Goal: Task Accomplishment & Management: Use online tool/utility

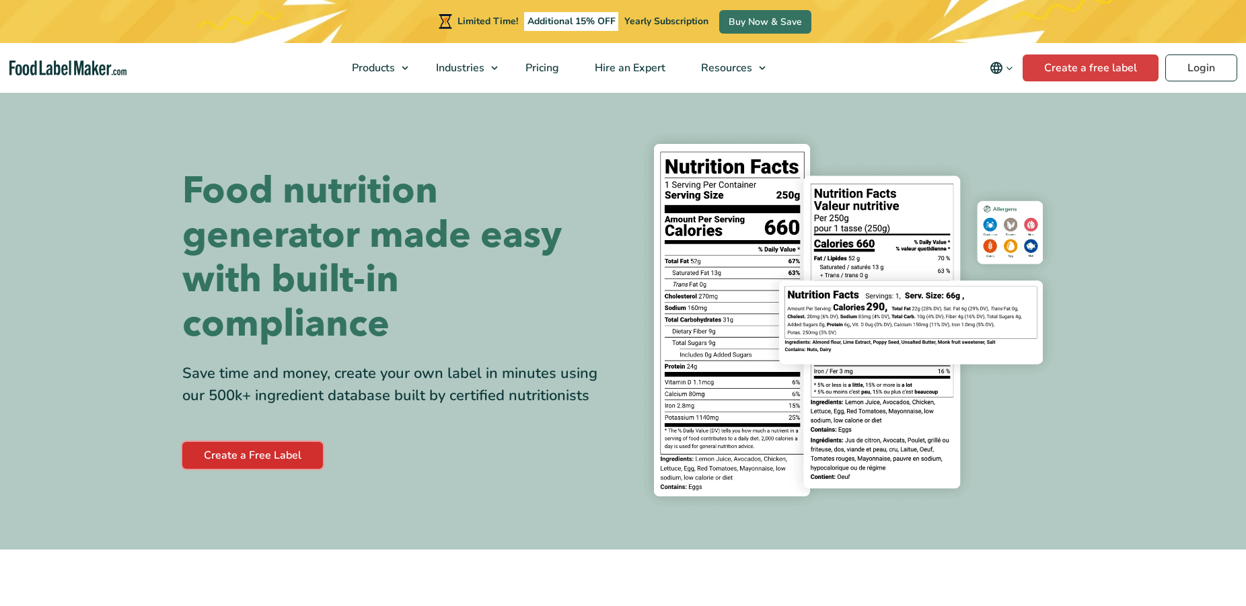
click at [213, 458] on link "Create a Free Label" at bounding box center [252, 455] width 141 height 27
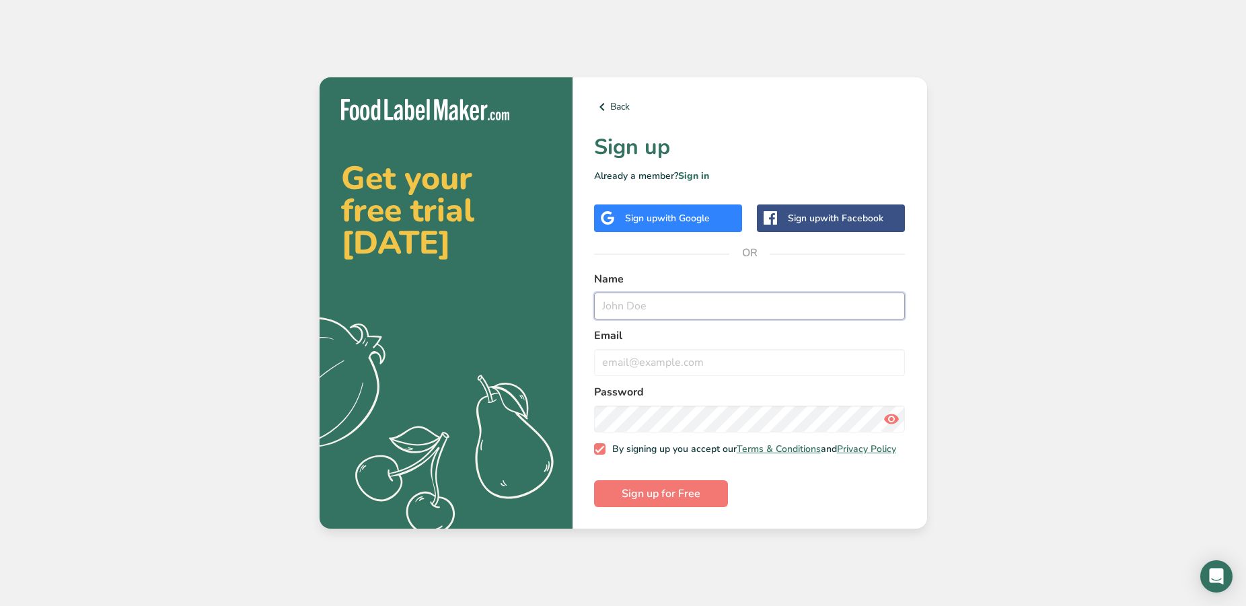
click at [630, 302] on input "text" at bounding box center [749, 306] width 311 height 27
type input "Laurence"
type input "manager@burtonbeef.com.au"
click at [882, 410] on span at bounding box center [891, 419] width 27 height 27
click at [605, 496] on button "Sign up for Free" at bounding box center [661, 493] width 134 height 27
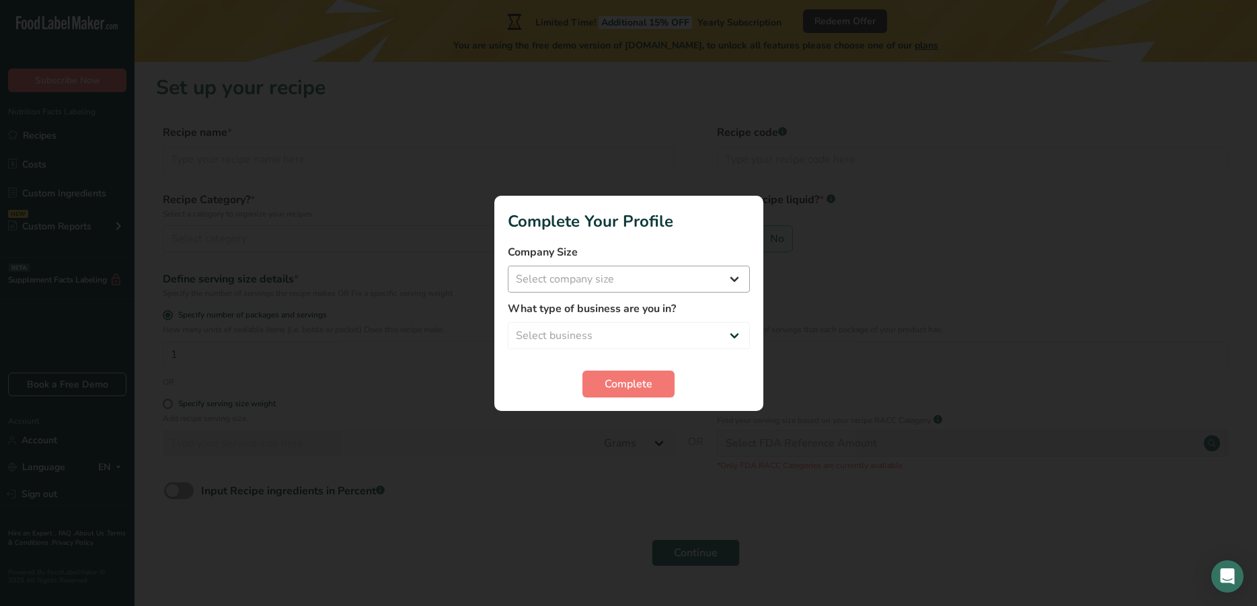
drag, startPoint x: 596, startPoint y: 297, endPoint x: 607, endPoint y: 284, distance: 17.7
click at [596, 297] on form "Company Size Select company size What type of business are you in? Select busin…" at bounding box center [629, 320] width 242 height 153
click at [508, 266] on select "Select company size" at bounding box center [629, 279] width 242 height 27
select select "1"
click option "Fewer than 10 Employees" at bounding box center [0, 0] width 0 height 0
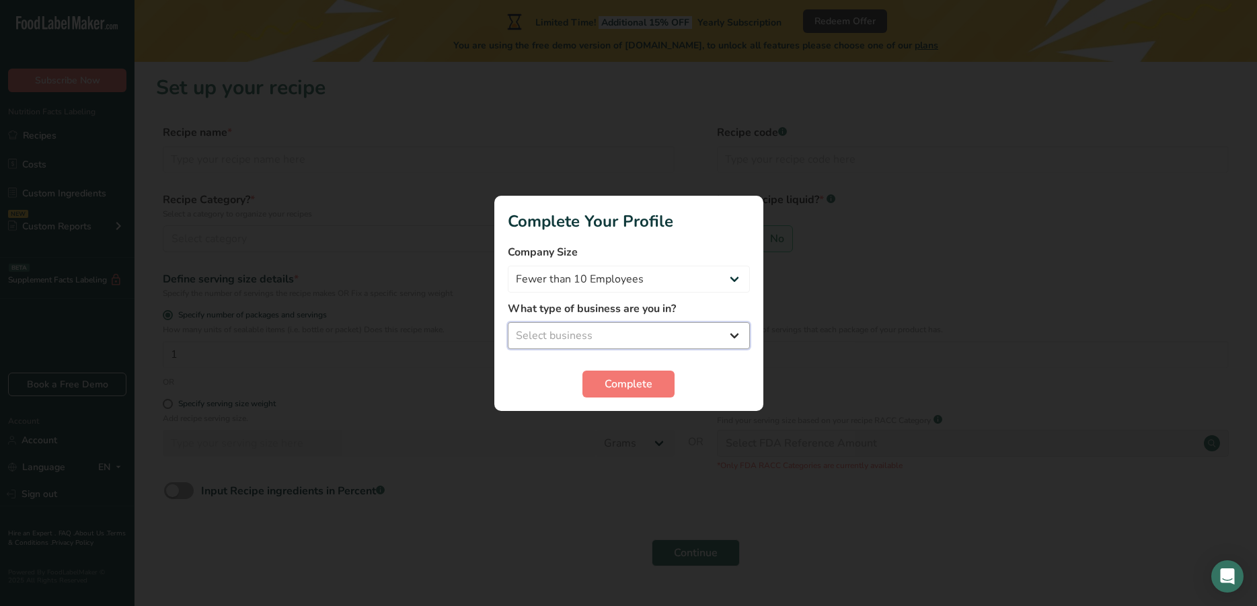
click at [508, 322] on select "Select business Packaged Food Manufacturer Restaurant & Cafe Bakery Meal Plans …" at bounding box center [629, 335] width 242 height 27
select select "1"
click option "Packaged Food Manufacturer" at bounding box center [0, 0] width 0 height 0
click at [609, 379] on span "Complete" at bounding box center [629, 384] width 48 height 16
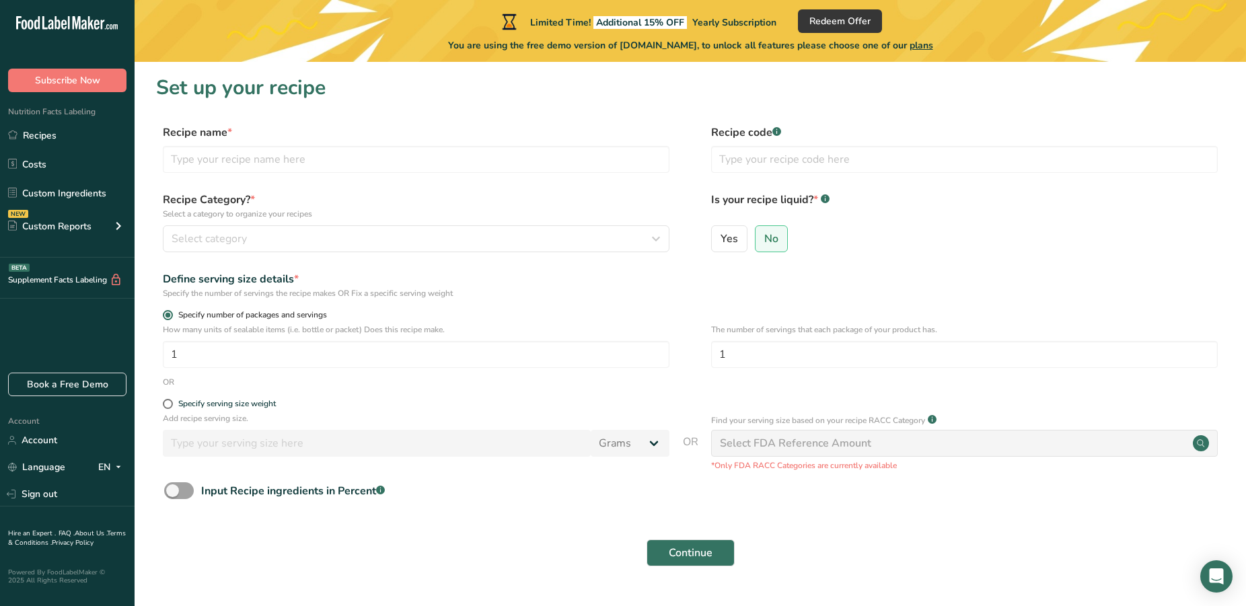
scroll to position [33, 0]
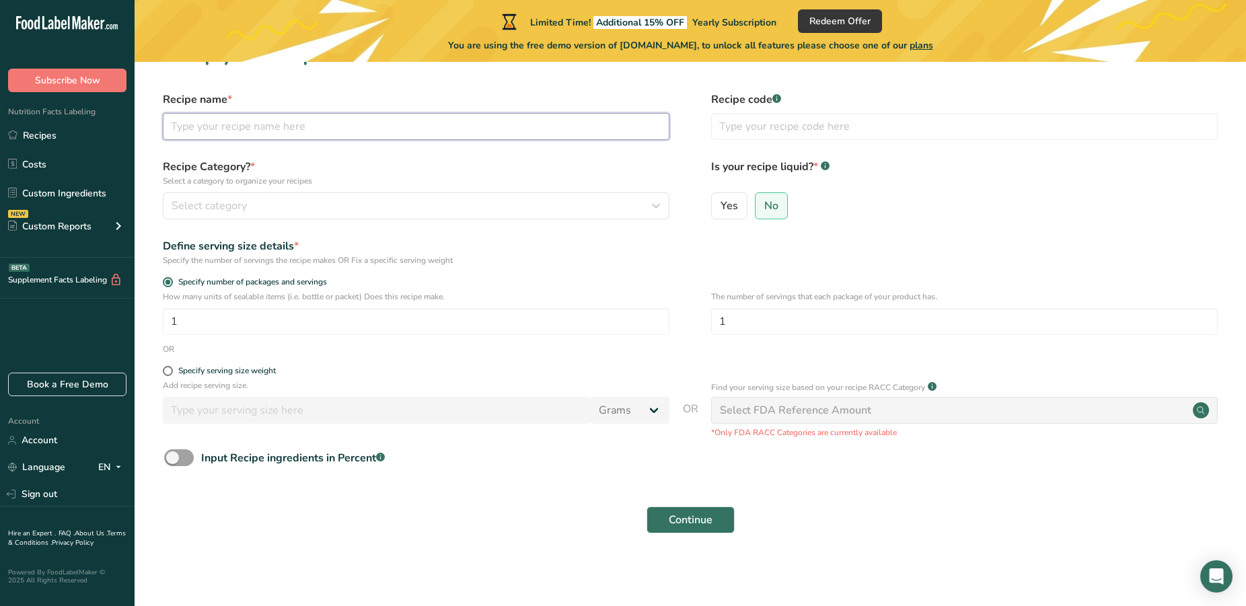
click at [243, 116] on input "text" at bounding box center [416, 126] width 506 height 27
click at [1055, 91] on section "Set up your recipe Recipe name * Recipe code .a-a{fill:#347362;}.b-a{fill:#fff;…" at bounding box center [690, 296] width 1111 height 534
click at [194, 128] on input "text" at bounding box center [416, 126] width 506 height 27
type input "Cracked Peper & Worcestershire"
click at [780, 134] on input "text" at bounding box center [964, 126] width 506 height 27
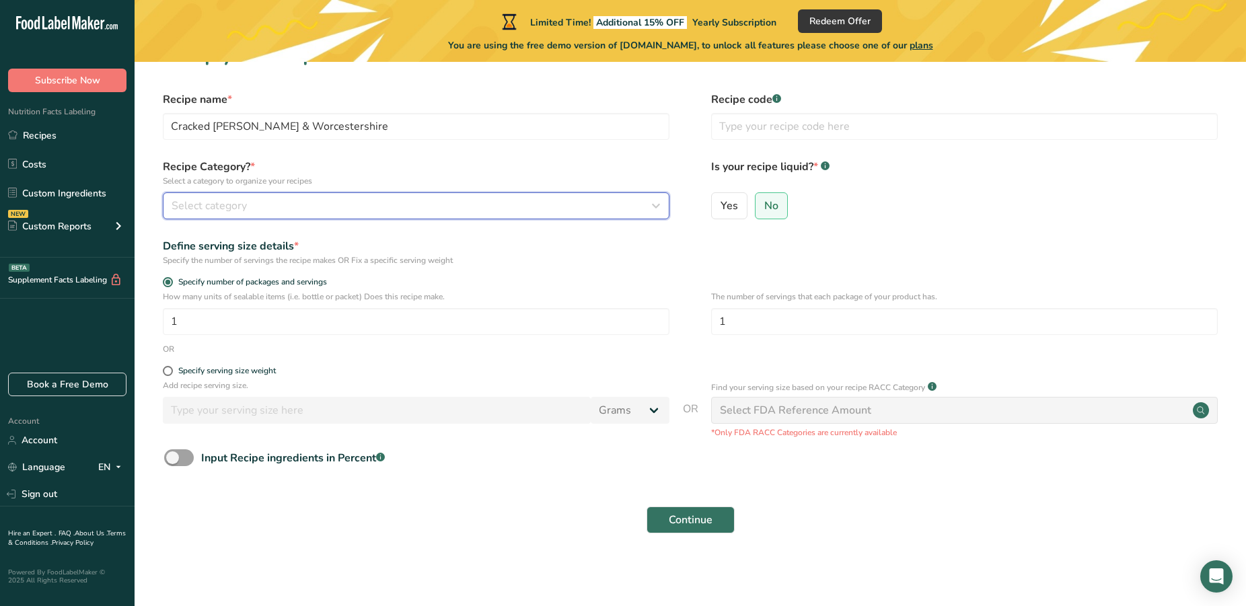
click at [235, 203] on span "Select category" at bounding box center [209, 206] width 75 height 16
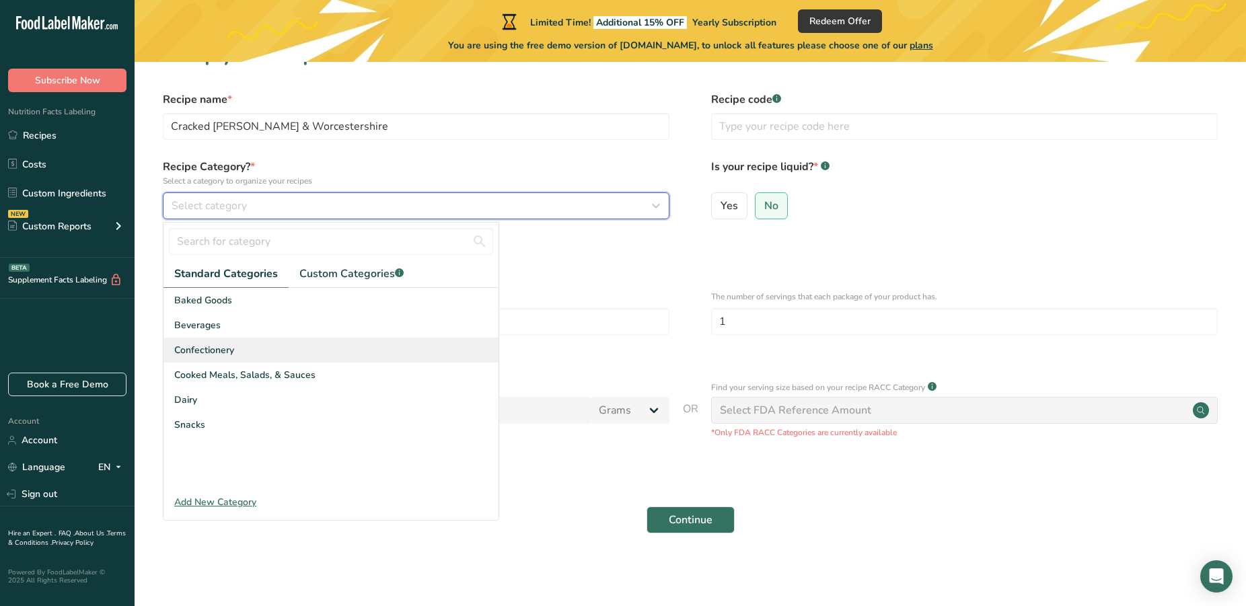
scroll to position [0, 0]
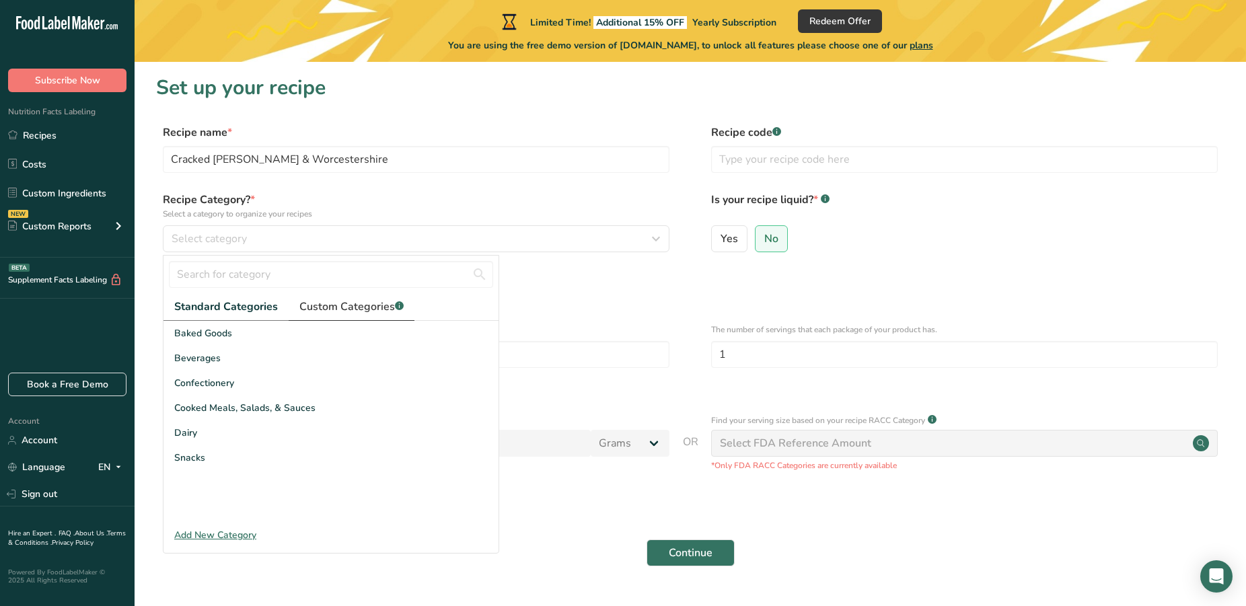
click at [309, 309] on span "Custom Categories .a-a{fill:#347362;}.b-a{fill:#fff;}" at bounding box center [351, 307] width 104 height 16
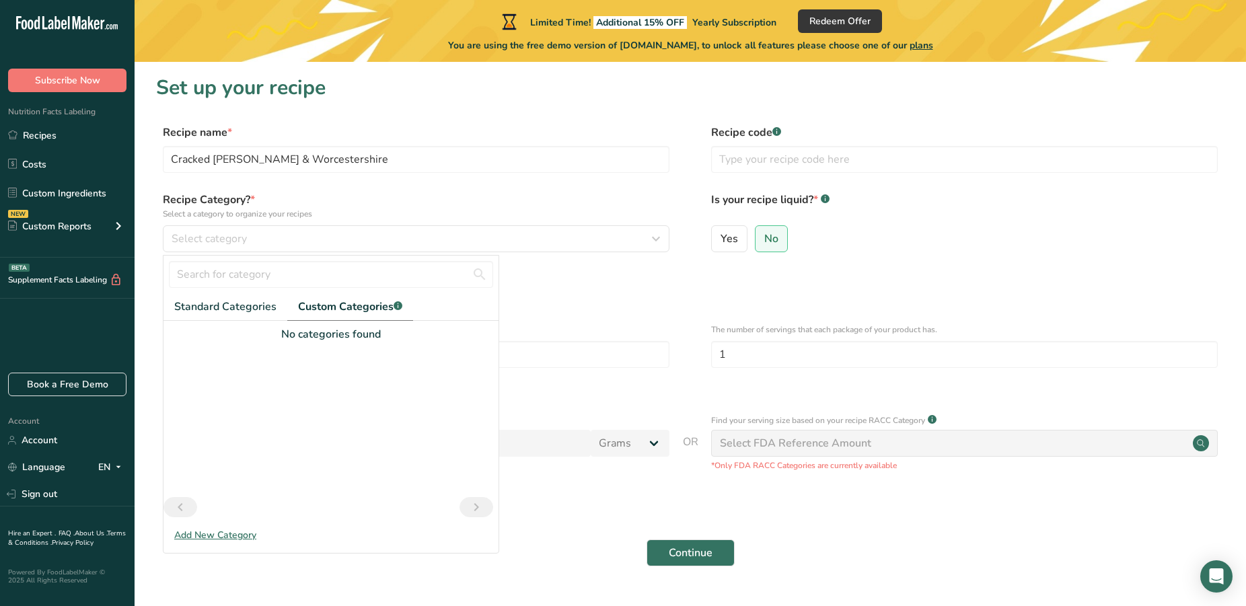
click at [286, 375] on div at bounding box center [330, 419] width 335 height 155
click at [202, 538] on div "Add New Category" at bounding box center [330, 535] width 335 height 14
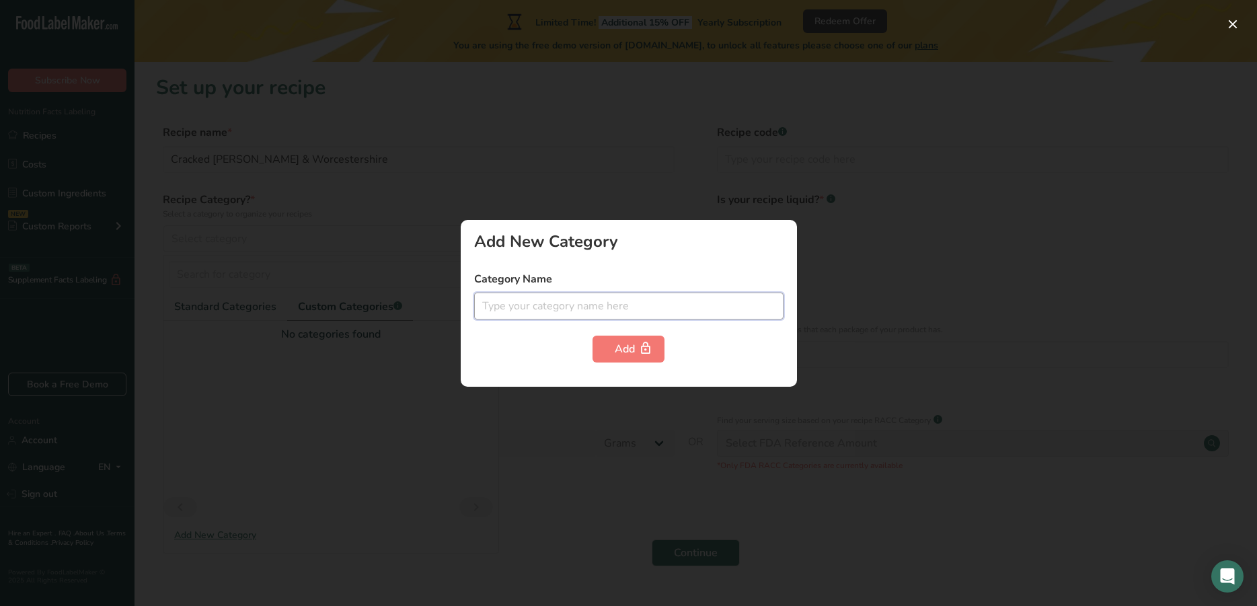
click at [505, 311] on input "text" at bounding box center [628, 306] width 309 height 27
type input "Sausage"
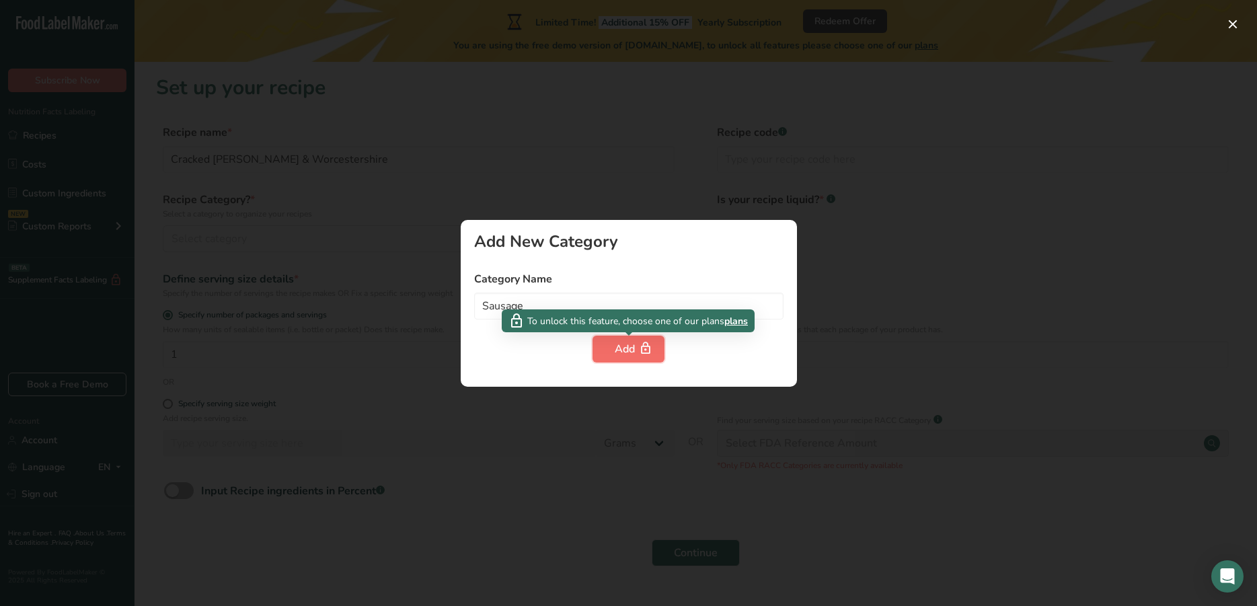
drag, startPoint x: 595, startPoint y: 344, endPoint x: 605, endPoint y: 344, distance: 9.4
click at [601, 344] on button "Add" at bounding box center [629, 349] width 72 height 27
click at [633, 350] on div "Add" at bounding box center [629, 349] width 28 height 16
click at [732, 318] on span "plans" at bounding box center [736, 321] width 24 height 14
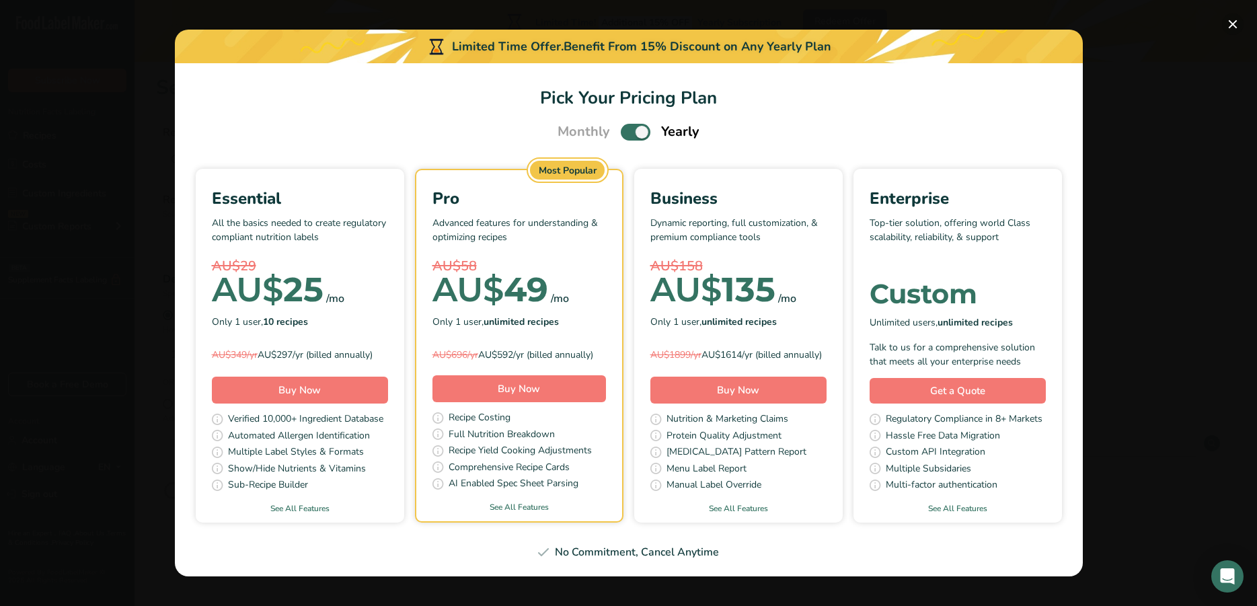
click at [1236, 24] on button "Pick Your Pricing Plan Modal" at bounding box center [1233, 24] width 22 height 22
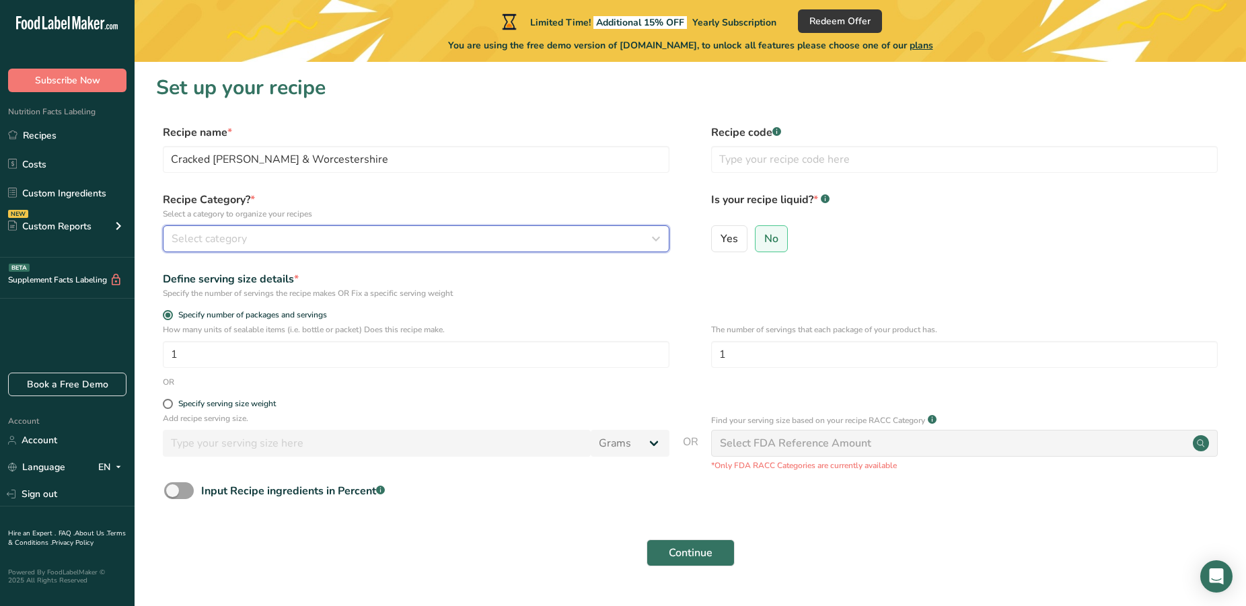
click at [260, 243] on div "Select category" at bounding box center [412, 239] width 481 height 16
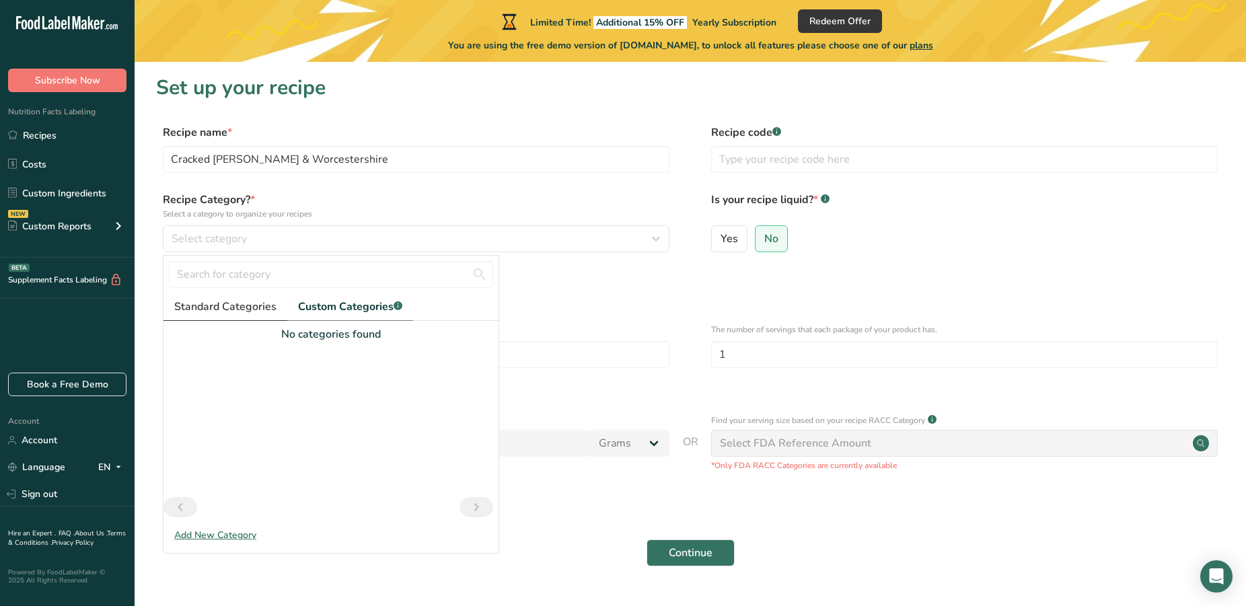
click at [206, 300] on span "Standard Categories" at bounding box center [225, 307] width 102 height 16
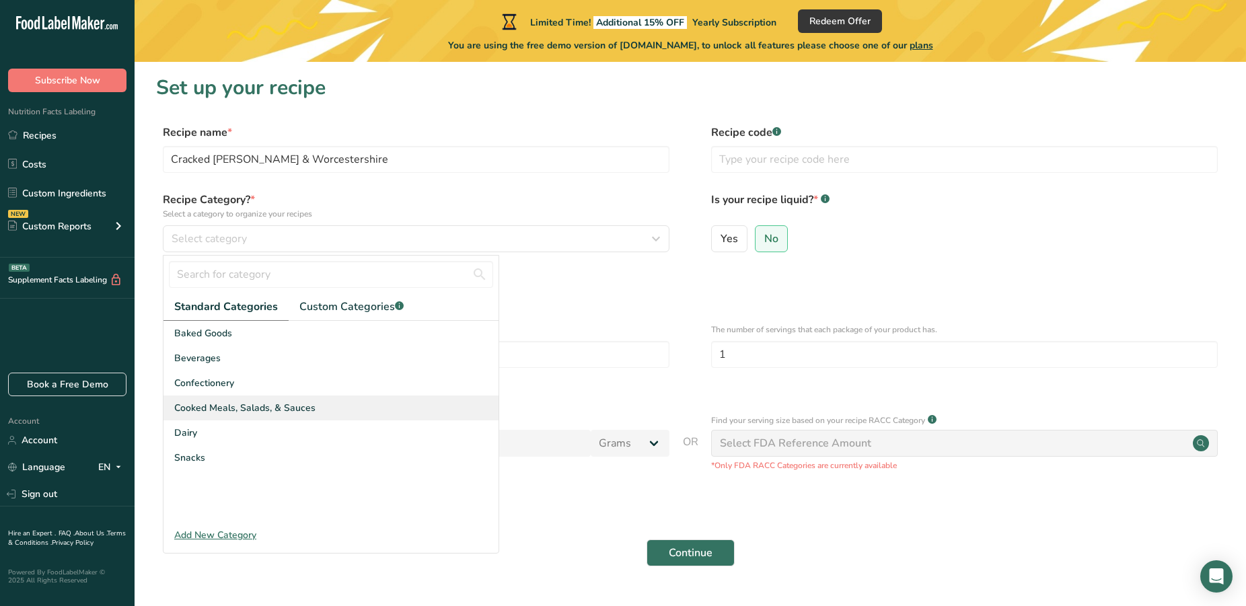
click at [258, 414] on span "Cooked Meals, Salads, & Sauces" at bounding box center [244, 408] width 141 height 14
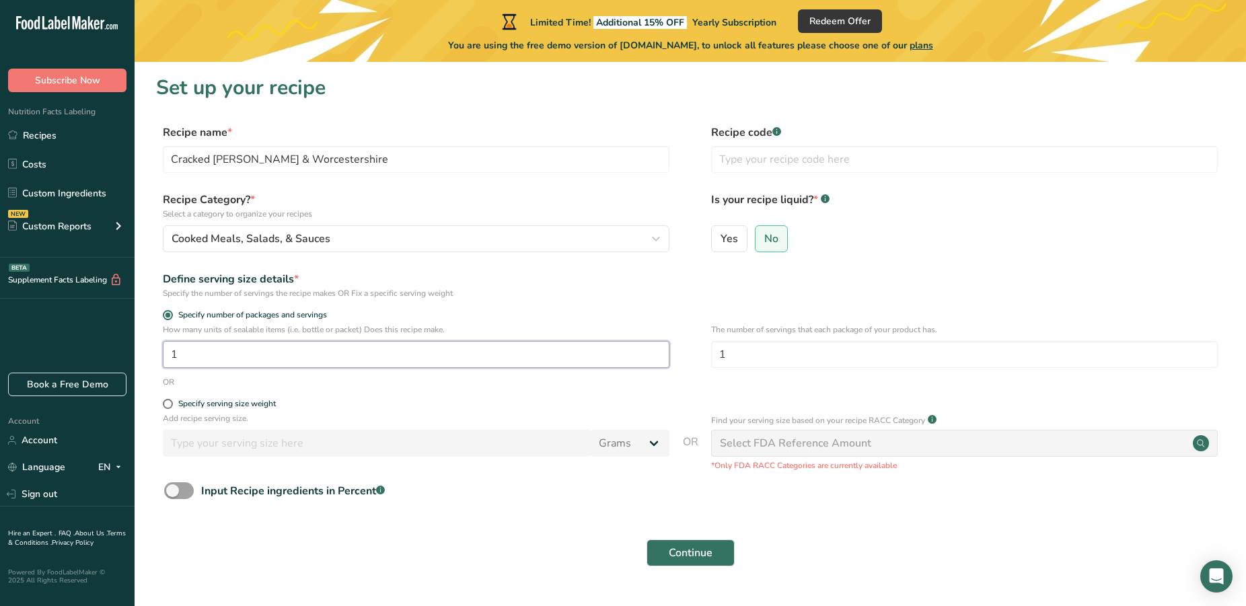
drag, startPoint x: 263, startPoint y: 363, endPoint x: 24, endPoint y: 317, distance: 243.9
click at [163, 341] on input "1" at bounding box center [416, 354] width 506 height 27
type input "4"
click at [768, 363] on input "1" at bounding box center [964, 354] width 506 height 27
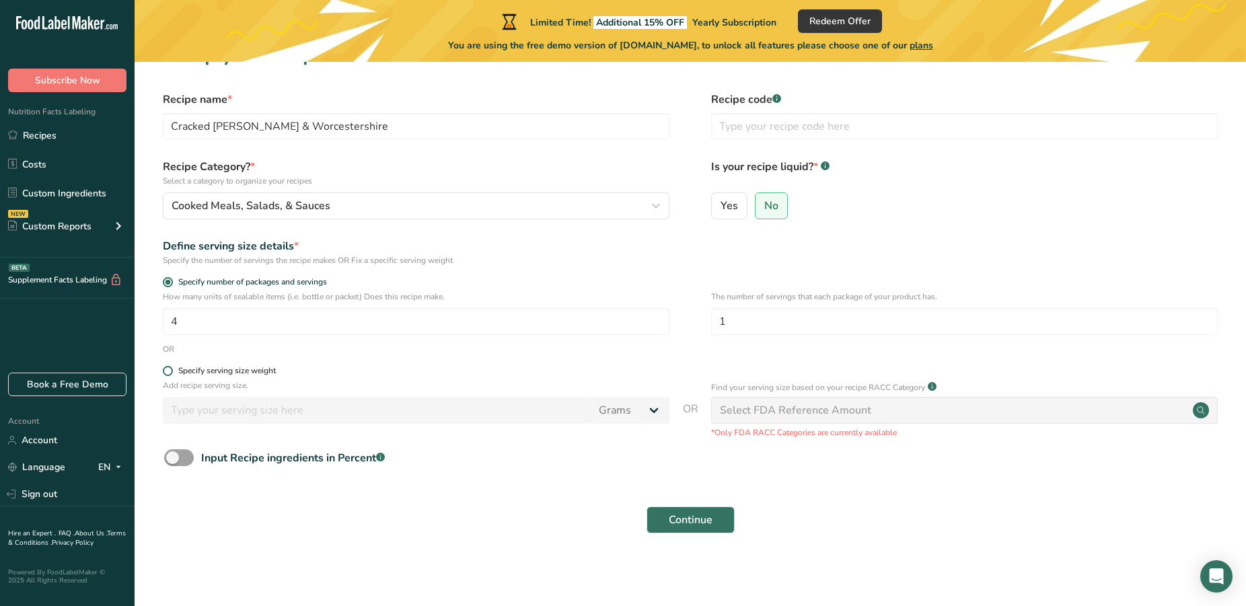
click at [167, 371] on span at bounding box center [168, 371] width 10 height 10
click at [167, 371] on input "Specify serving size weight" at bounding box center [167, 371] width 9 height 9
radio input "true"
radio input "false"
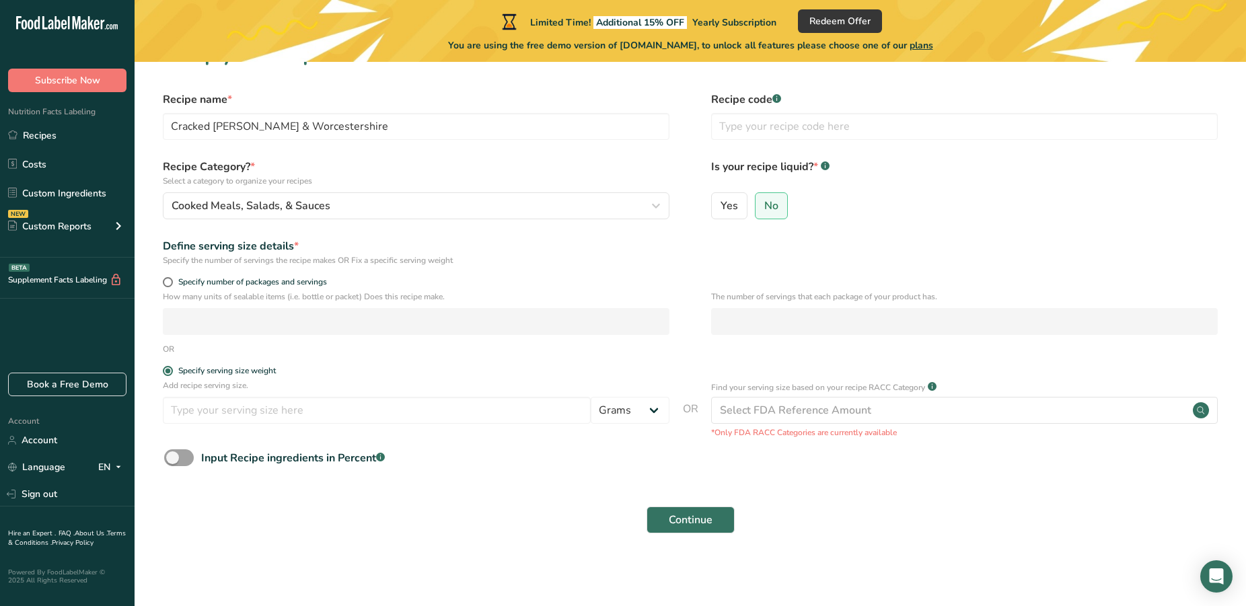
click at [164, 276] on form "Recipe name * Cracked Peper & Worcestershire Recipe code .a-a{fill:#347362;}.b-…" at bounding box center [690, 316] width 1068 height 450
click at [167, 282] on span at bounding box center [168, 282] width 10 height 10
click at [167, 282] on input "Specify number of packages and servings" at bounding box center [167, 282] width 9 height 9
radio input "true"
radio input "false"
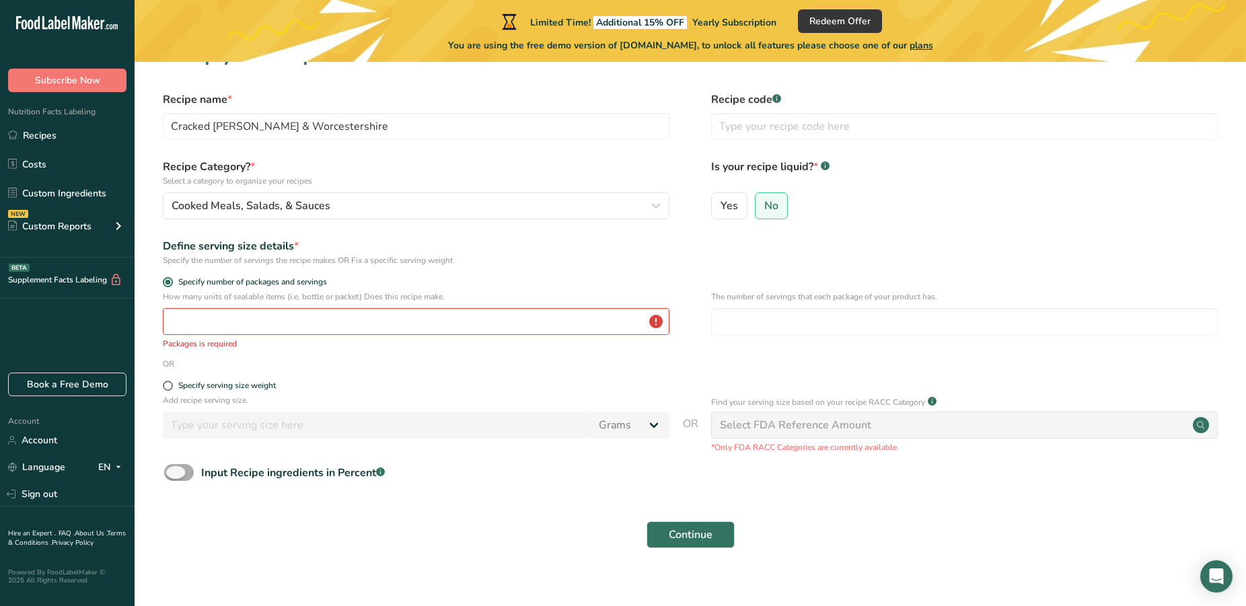
click at [182, 470] on span at bounding box center [179, 472] width 30 height 17
click at [173, 470] on input "Input Recipe ingredients in Percent .a-a{fill:#347362;}.b-a{fill:#fff;}" at bounding box center [168, 472] width 9 height 9
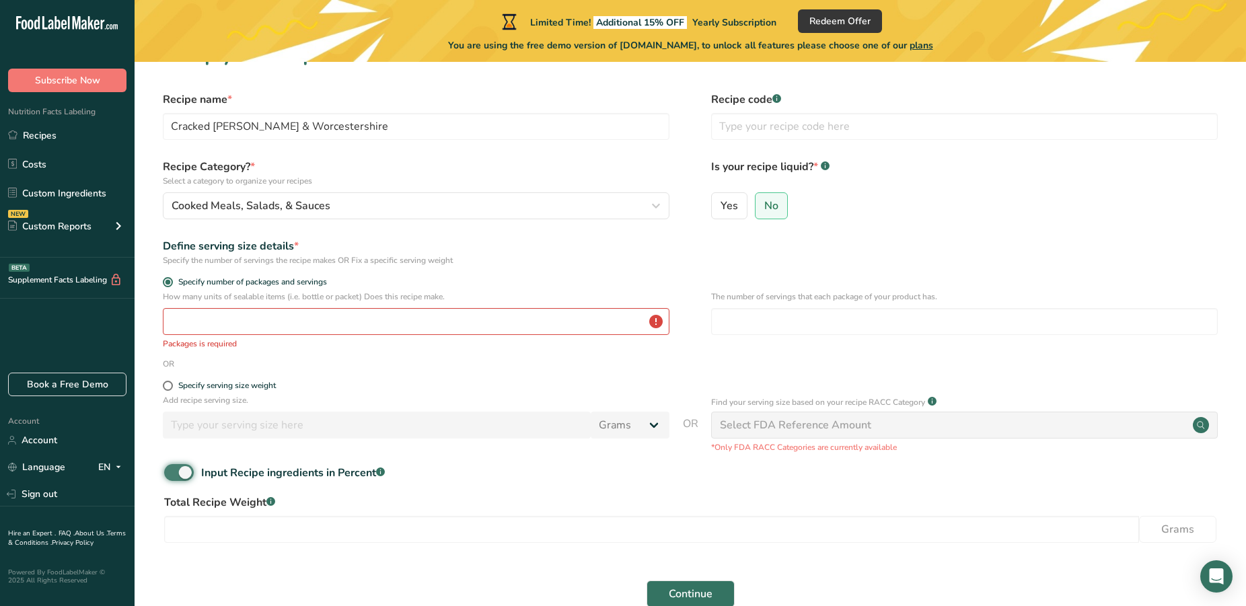
scroll to position [107, 0]
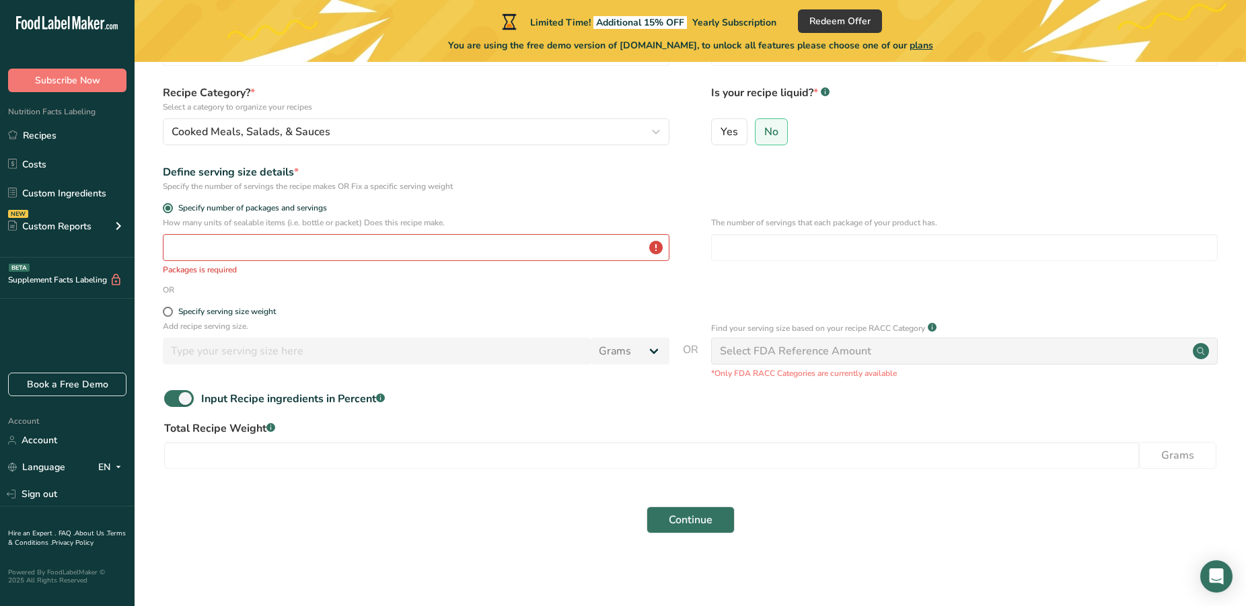
click at [171, 408] on div "Input Recipe ingredients in Percent .a-a{fill:#347362;}.b-a{fill:#fff;}" at bounding box center [690, 404] width 1068 height 28
click at [176, 389] on form "Recipe name * Cracked Peper & Worcestershire Recipe code .a-a{fill:#347362;}.b-…" at bounding box center [690, 279] width 1068 height 524
click at [178, 391] on span at bounding box center [179, 398] width 30 height 17
click at [173, 394] on input "Input Recipe ingredients in Percent .a-a{fill:#347362;}.b-a{fill:#fff;}" at bounding box center [168, 398] width 9 height 9
checkbox input "false"
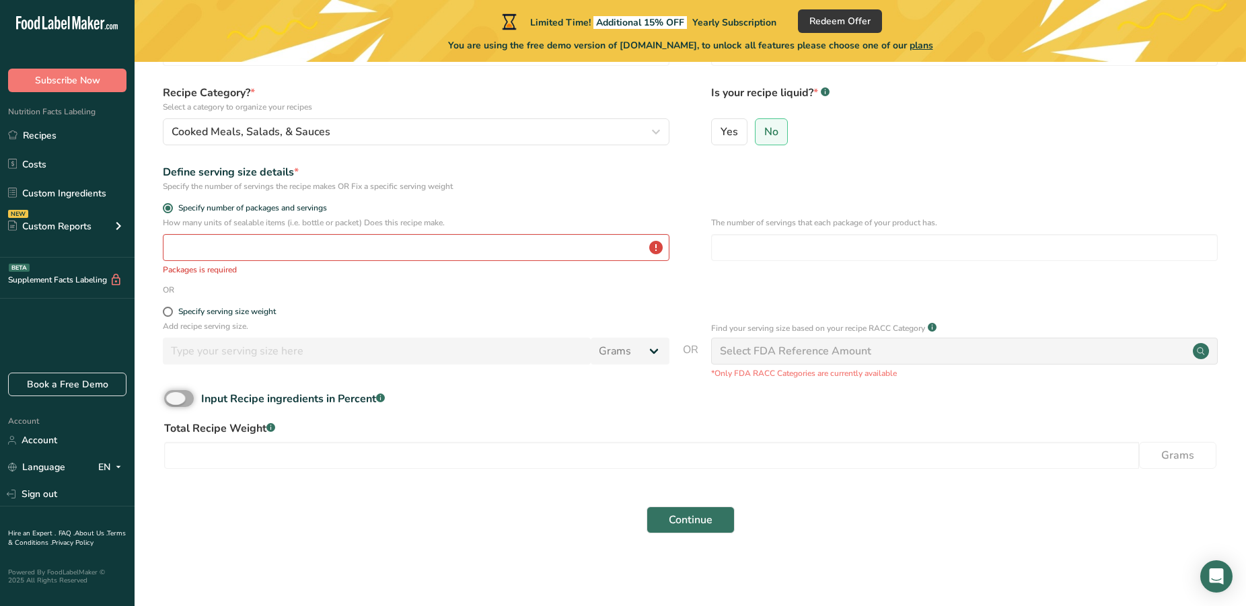
scroll to position [48, 0]
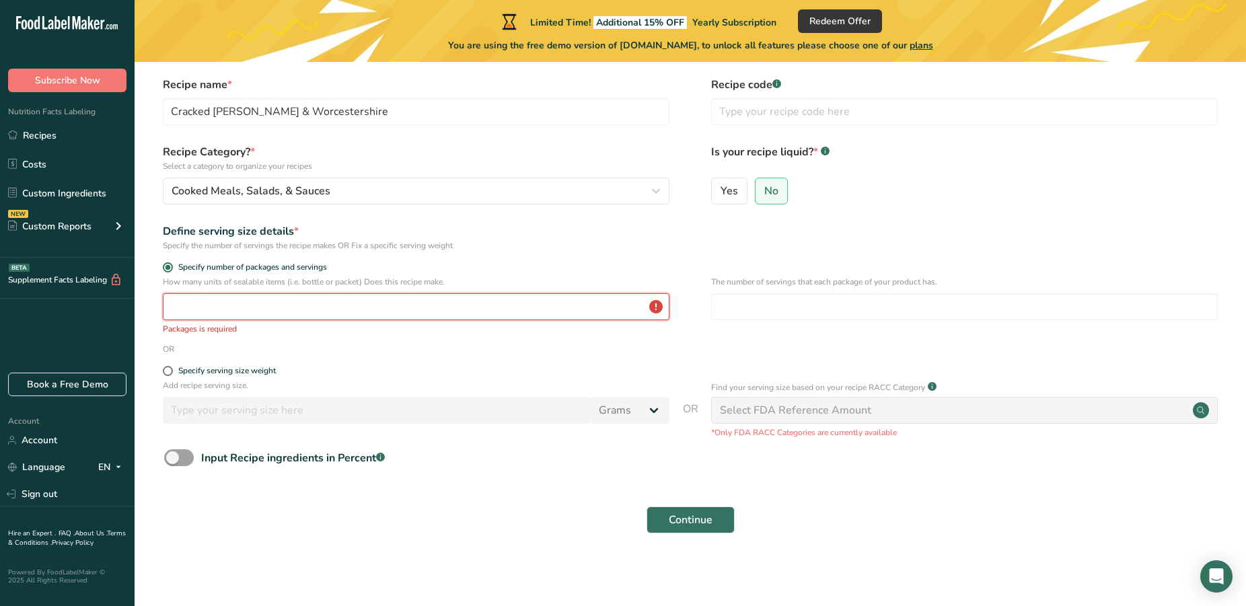
click at [402, 307] on input "number" at bounding box center [416, 306] width 506 height 27
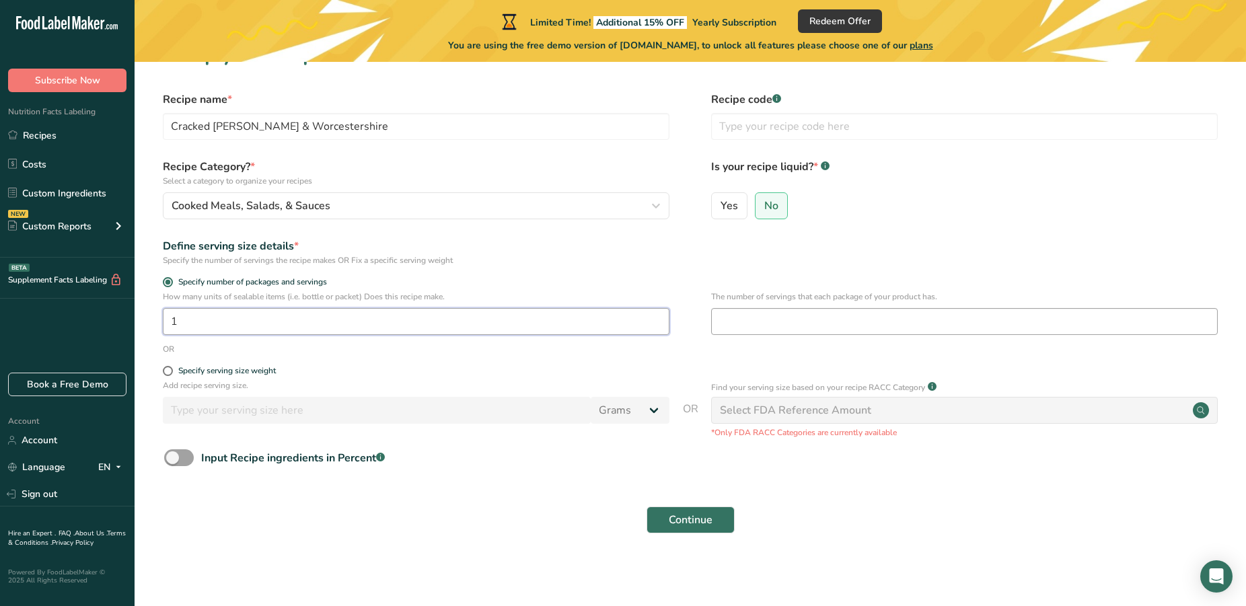
type input "1"
click at [785, 318] on input "number" at bounding box center [964, 321] width 506 height 27
type input "4"
click at [676, 519] on span "Continue" at bounding box center [691, 520] width 44 height 16
click at [689, 517] on span "Continue" at bounding box center [691, 520] width 44 height 16
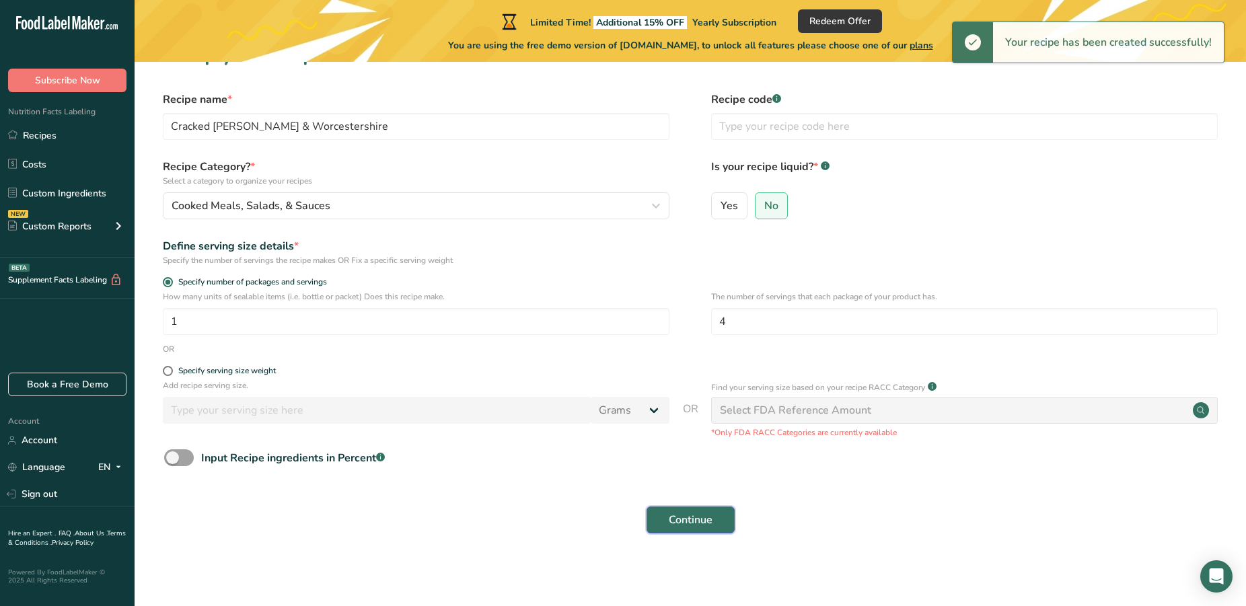
scroll to position [0, 0]
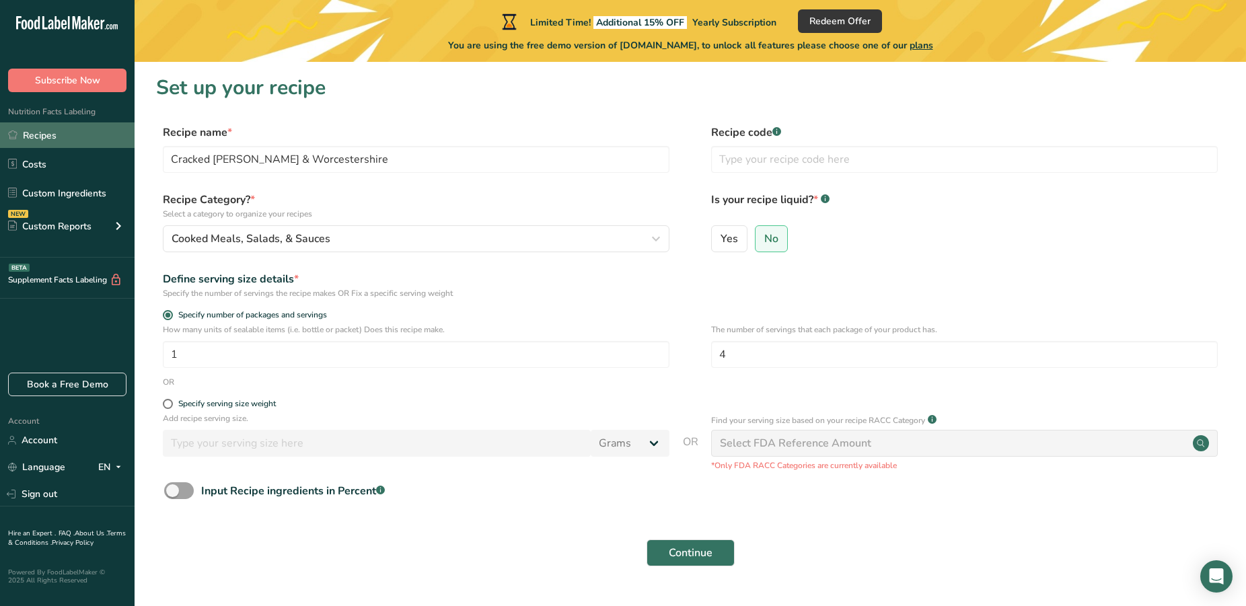
click at [40, 132] on link "Recipes" at bounding box center [67, 135] width 135 height 26
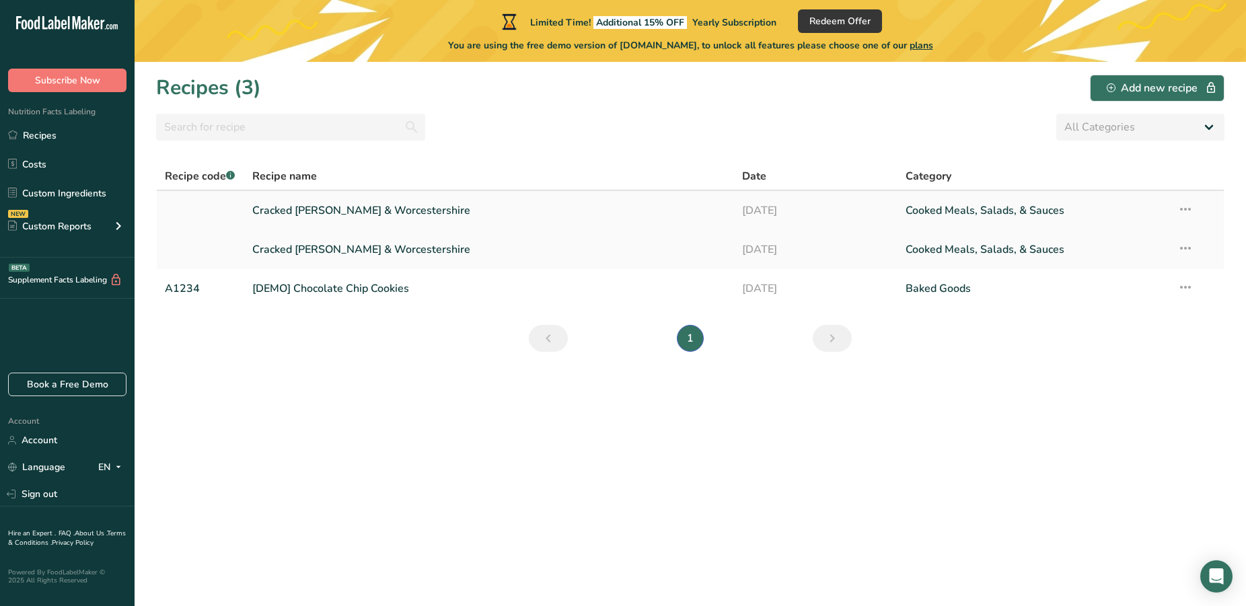
click at [1177, 207] on td "Recipe Setup Delete Recipe Duplicate Recipe Scale Recipe Save as Sub-Recipe .a-…" at bounding box center [1196, 210] width 54 height 39
click at [1183, 211] on icon at bounding box center [1185, 209] width 16 height 24
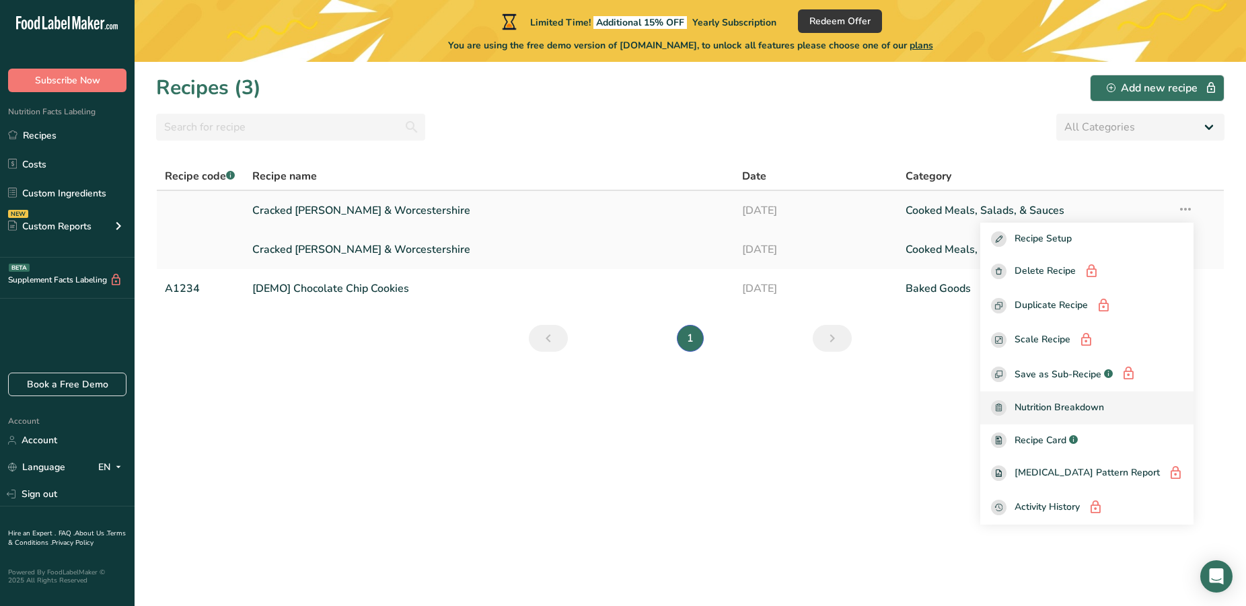
click at [1071, 422] on link "Nutrition Breakdown" at bounding box center [1086, 407] width 213 height 33
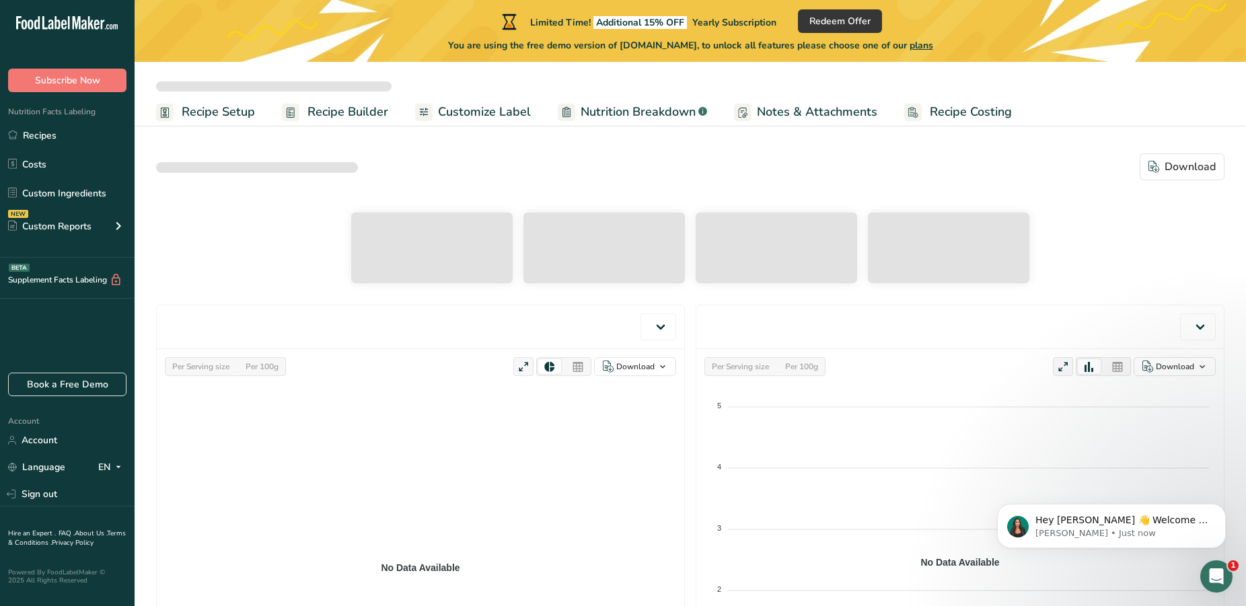
select select "Calories"
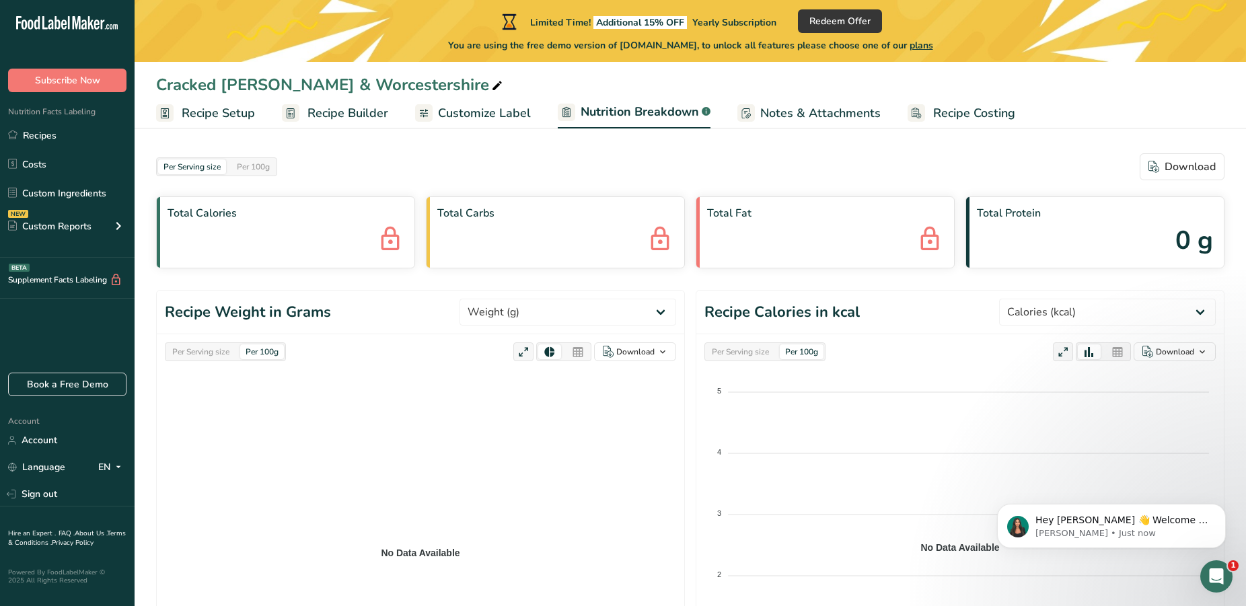
click at [320, 116] on span "Recipe Builder" at bounding box center [347, 113] width 81 height 18
click at [326, 112] on span "Recipe Builder" at bounding box center [347, 113] width 81 height 18
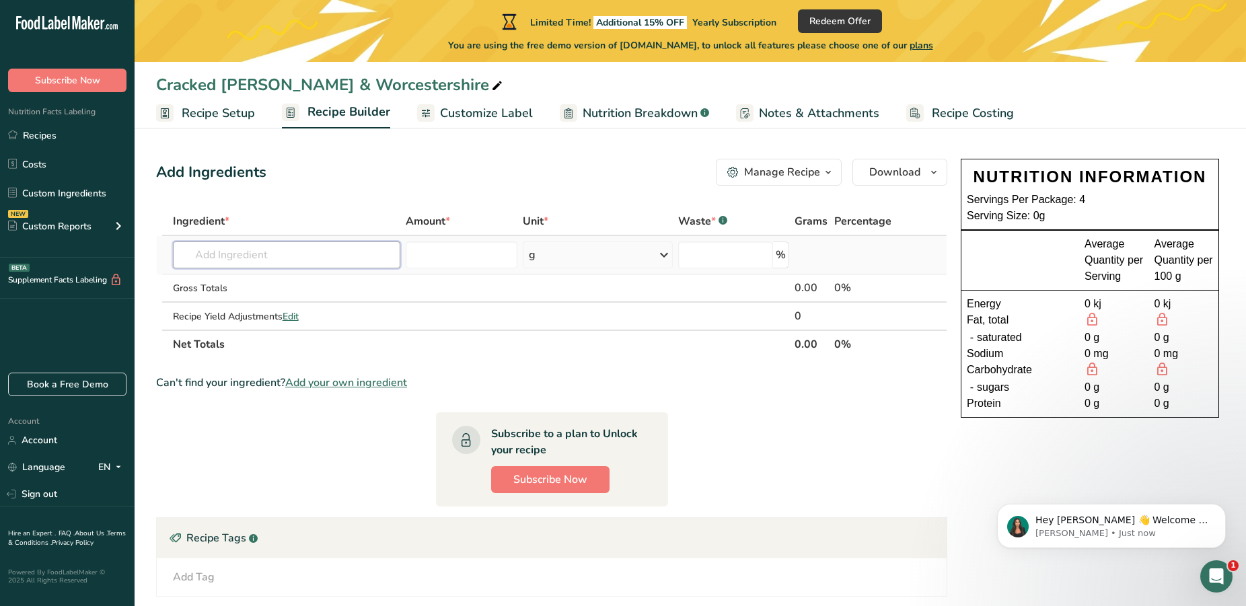
click at [200, 248] on input "text" at bounding box center [287, 254] width 228 height 27
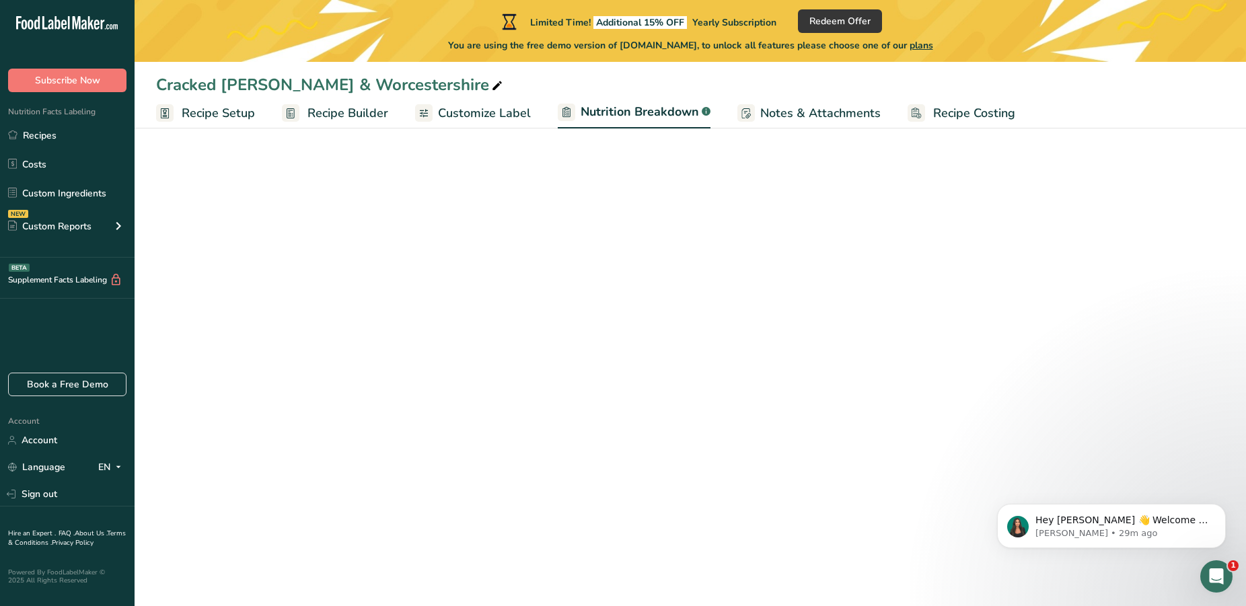
select select "Calories"
